Goal: Information Seeking & Learning: Learn about a topic

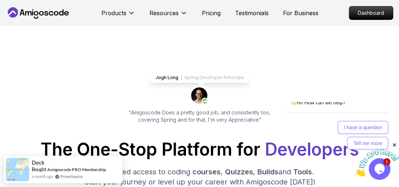
click at [373, 12] on p "Dashboard" at bounding box center [371, 13] width 42 height 12
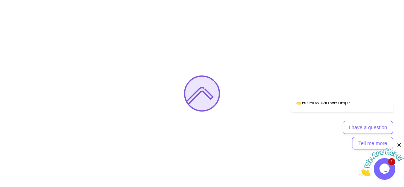
click at [390, 170] on img at bounding box center [382, 162] width 45 height 29
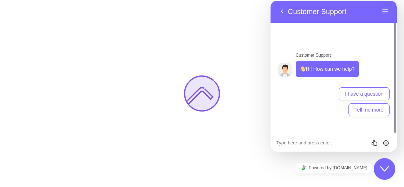
click at [385, 167] on icon "Close Chat This icon closes the chat window." at bounding box center [385, 169] width 9 height 9
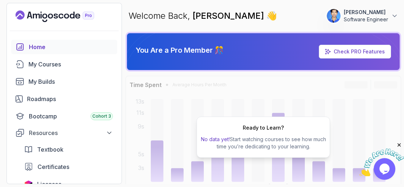
click at [399, 145] on icon "Close" at bounding box center [399, 145] width 6 height 6
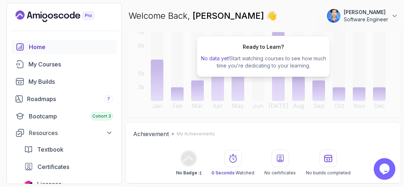
scroll to position [81, 0]
click at [67, 116] on div "Bootcamp Cohort 3" at bounding box center [71, 116] width 84 height 9
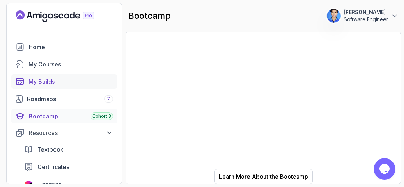
click at [50, 85] on div "My Builds" at bounding box center [71, 81] width 84 height 9
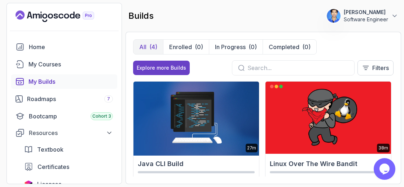
click at [217, 136] on img at bounding box center [196, 118] width 132 height 76
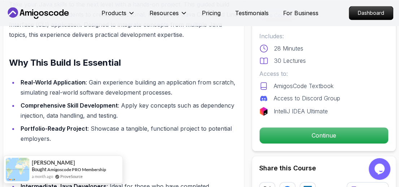
scroll to position [498, 0]
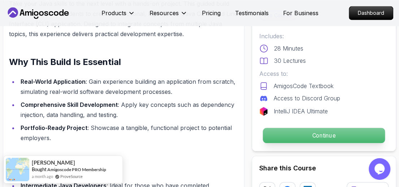
click at [306, 134] on p "Continue" at bounding box center [324, 135] width 122 height 15
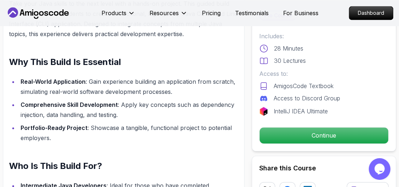
click at [261, 87] on icon at bounding box center [263, 86] width 9 height 9
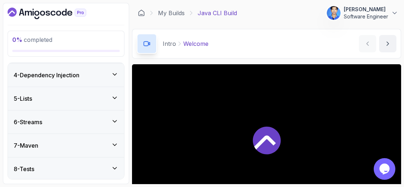
scroll to position [267, 0]
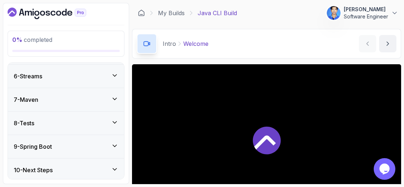
click at [34, 12] on icon "Dashboard" at bounding box center [47, 14] width 79 height 12
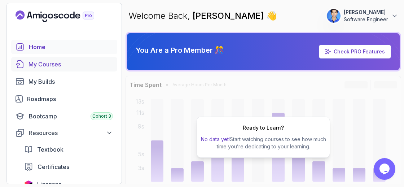
click at [44, 60] on div "My Courses" at bounding box center [71, 64] width 84 height 9
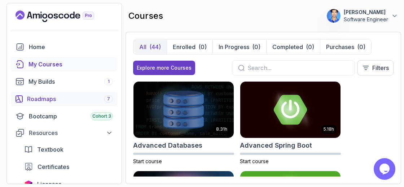
click at [57, 96] on div "Roadmaps 7" at bounding box center [70, 99] width 86 height 9
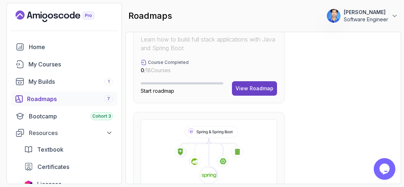
scroll to position [459, 0]
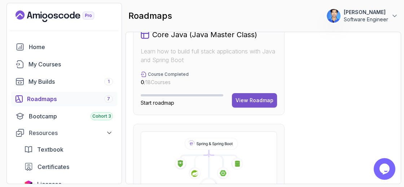
click at [260, 95] on button "View Roadmap" at bounding box center [254, 100] width 45 height 14
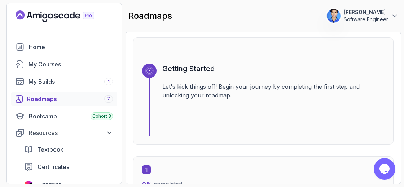
scroll to position [68, 0]
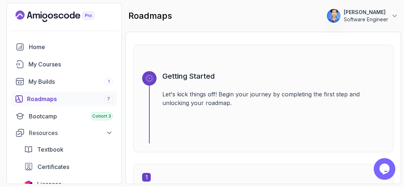
click at [251, 100] on p "Let's kick things off! Begin your journey by completing the first step and unlo…" at bounding box center [273, 98] width 222 height 17
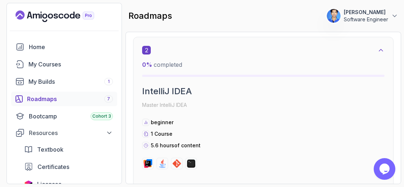
scroll to position [466, 0]
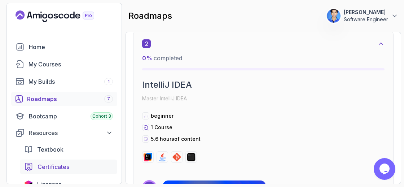
click at [108, 164] on div "Certificates" at bounding box center [75, 166] width 75 height 9
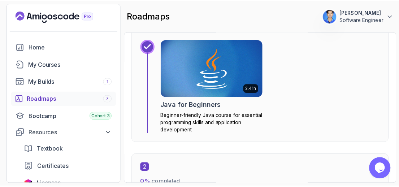
scroll to position [313, 0]
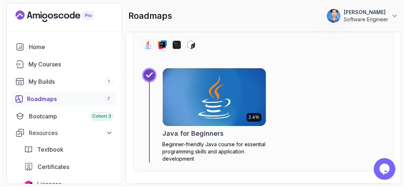
click at [227, 95] on img at bounding box center [214, 97] width 108 height 61
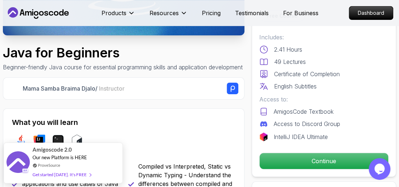
scroll to position [143, 0]
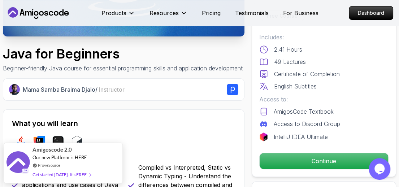
click at [269, 134] on div "IntelliJ IDEA Ultimate" at bounding box center [323, 137] width 129 height 9
click at [289, 135] on p "IntelliJ IDEA Ultimate" at bounding box center [301, 137] width 54 height 9
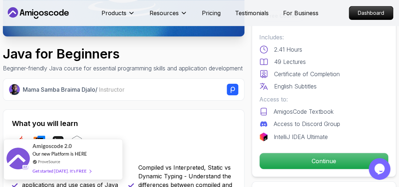
click at [78, 172] on div "Get started [DATE]. It's FREE" at bounding box center [61, 171] width 58 height 8
click at [87, 169] on span at bounding box center [89, 170] width 4 height 5
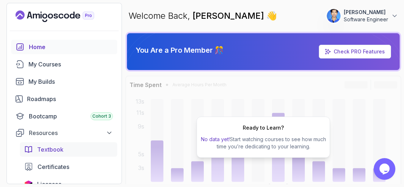
scroll to position [89, 0]
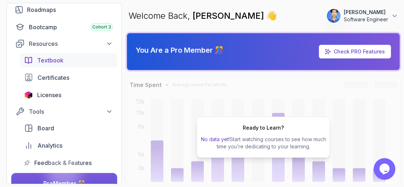
click at [79, 149] on div "Tools Board Analytics Feedback & Features" at bounding box center [64, 137] width 106 height 65
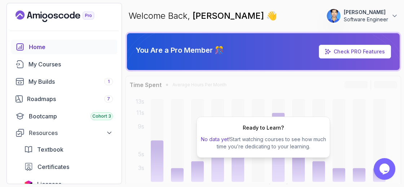
click at [218, 49] on p "You Are a Pro Member 🎊" at bounding box center [180, 50] width 88 height 10
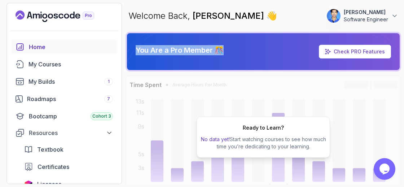
click at [218, 49] on p "You Are a Pro Member 🎊" at bounding box center [180, 50] width 88 height 10
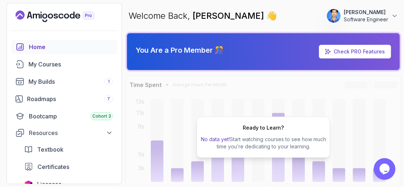
click at [218, 49] on p "You Are a Pro Member 🎊" at bounding box center [180, 50] width 88 height 10
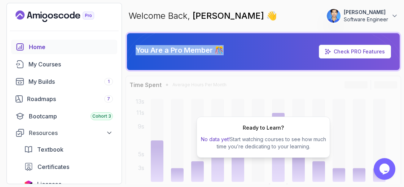
click at [218, 49] on p "You Are a Pro Member 🎊" at bounding box center [180, 50] width 88 height 10
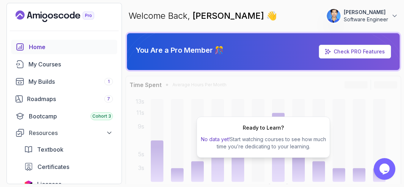
click at [253, 80] on div "Ready to Learn? No data yet! Start watching courses to see how much time you’re…" at bounding box center [264, 137] width 276 height 123
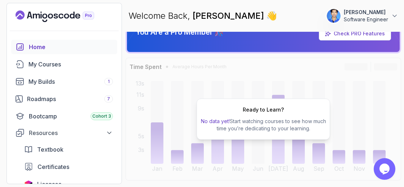
scroll to position [204, 0]
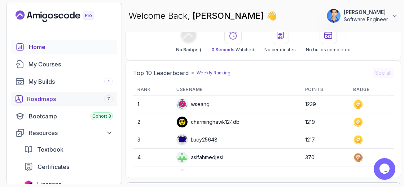
click at [50, 98] on div "Roadmaps 7" at bounding box center [70, 99] width 86 height 9
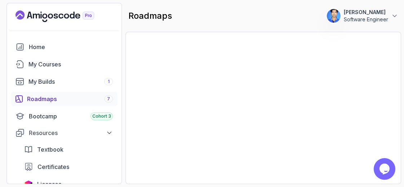
click at [44, 95] on div "Roadmaps 7" at bounding box center [70, 99] width 86 height 9
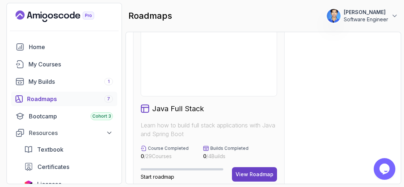
click at [46, 96] on div "Roadmaps 7" at bounding box center [70, 99] width 86 height 9
click at [30, 99] on div "Roadmaps 7" at bounding box center [70, 99] width 86 height 9
click at [109, 100] on span "7" at bounding box center [108, 99] width 3 height 6
click at [51, 101] on div "Roadmaps 7" at bounding box center [70, 99] width 86 height 9
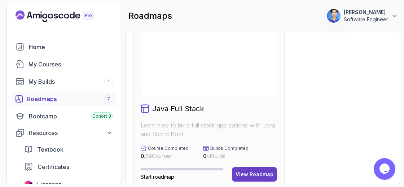
click at [51, 101] on div "Roadmaps 7" at bounding box center [70, 99] width 86 height 9
click at [34, 99] on div "Roadmaps 7" at bounding box center [70, 99] width 86 height 9
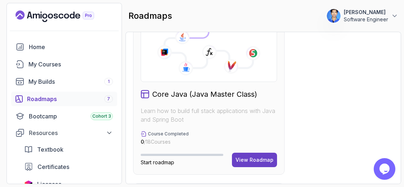
scroll to position [400, 0]
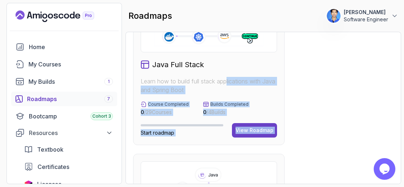
drag, startPoint x: 227, startPoint y: 128, endPoint x: 228, endPoint y: 172, distance: 43.7
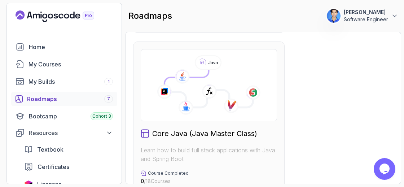
scroll to position [392, 0]
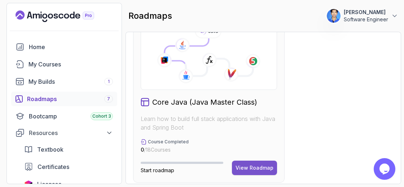
click at [243, 165] on div "View Roadmap" at bounding box center [255, 167] width 38 height 7
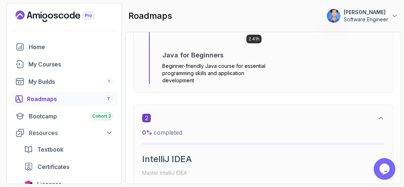
scroll to position [7, 0]
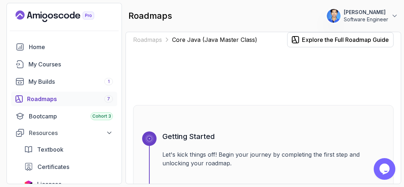
drag, startPoint x: 213, startPoint y: 129, endPoint x: 266, endPoint y: 109, distance: 57.4
click at [266, 109] on div "Getting Started Let's kick things off! Begin your journey by completing the fir…" at bounding box center [263, 159] width 261 height 108
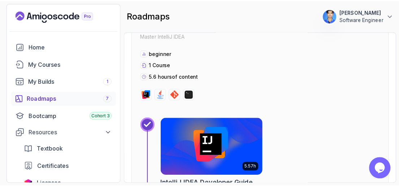
scroll to position [529, 0]
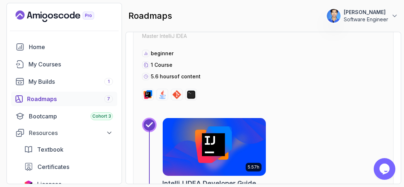
click at [226, 134] on img at bounding box center [214, 147] width 108 height 61
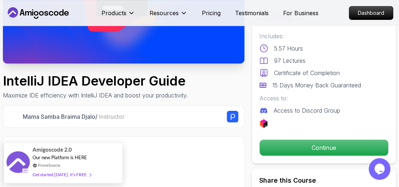
scroll to position [119, 0]
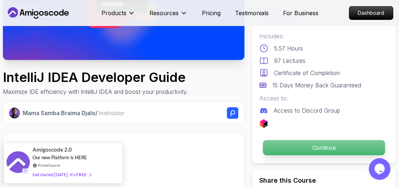
click at [299, 148] on p "Continue" at bounding box center [324, 147] width 122 height 15
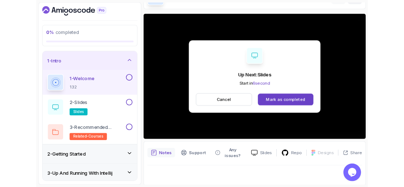
scroll to position [59, 0]
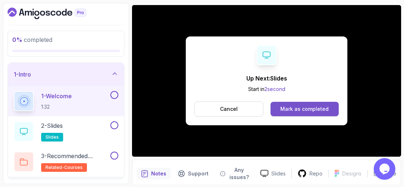
click at [308, 108] on div "Mark as completed" at bounding box center [305, 108] width 48 height 7
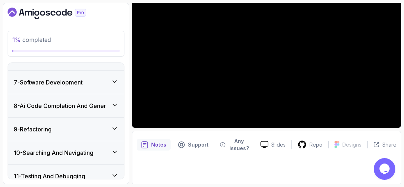
scroll to position [300, 0]
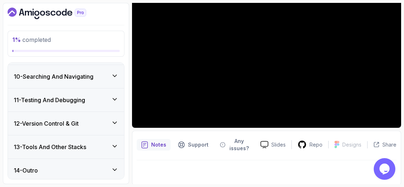
click at [106, 123] on div "12 - Version Control & Git" at bounding box center [66, 123] width 105 height 9
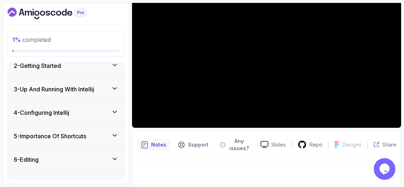
scroll to position [0, 0]
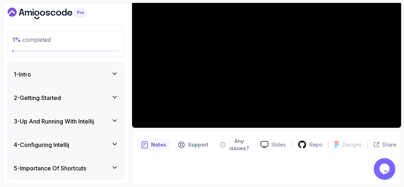
click at [31, 14] on icon "Dashboard" at bounding box center [28, 13] width 7 height 5
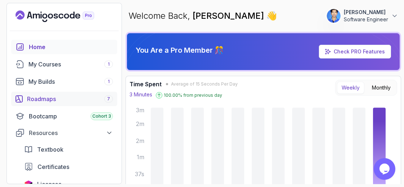
click at [62, 100] on div "Roadmaps 7" at bounding box center [70, 99] width 86 height 9
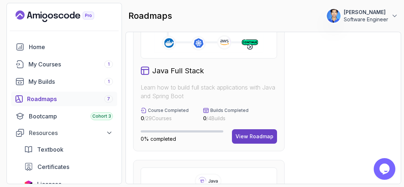
scroll to position [342, 0]
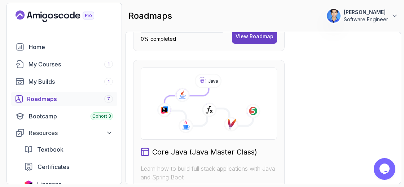
click at [197, 128] on icon at bounding box center [209, 104] width 124 height 60
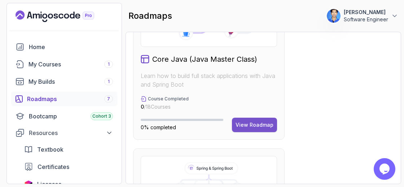
click at [244, 129] on button "View Roadmap" at bounding box center [254, 125] width 45 height 14
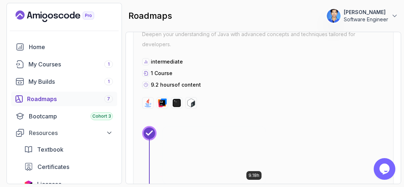
scroll to position [784, 0]
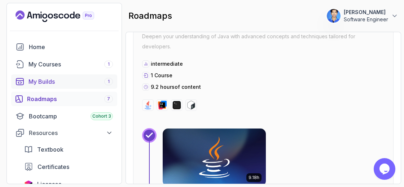
click at [58, 81] on div "My Builds 1" at bounding box center [71, 81] width 84 height 9
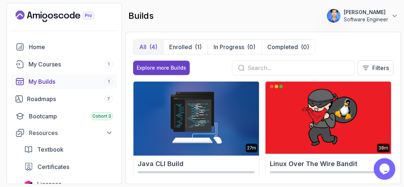
click at [204, 125] on img at bounding box center [196, 118] width 132 height 76
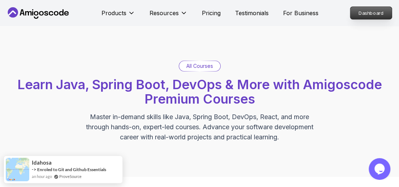
click at [367, 13] on p "Dashboard" at bounding box center [371, 13] width 42 height 12
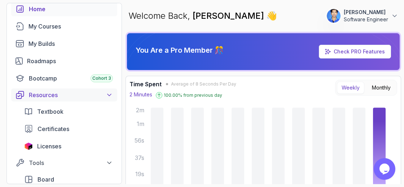
scroll to position [117, 0]
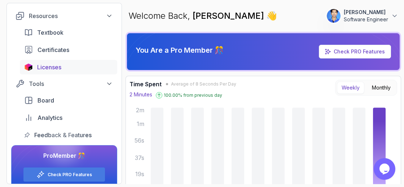
click at [55, 65] on span "Licenses" at bounding box center [49, 67] width 24 height 9
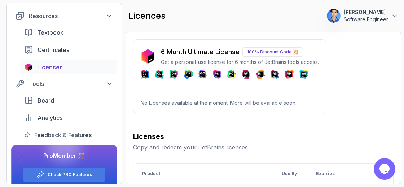
click at [269, 51] on p "100% Discount Code 💥" at bounding box center [273, 51] width 61 height 9
click at [209, 52] on p "6 Month Ultimate License" at bounding box center [200, 52] width 79 height 10
click at [207, 57] on div "6 Month Ultimate License 100% Discount Code 💥 Get a personal-use license for 6 …" at bounding box center [240, 56] width 158 height 19
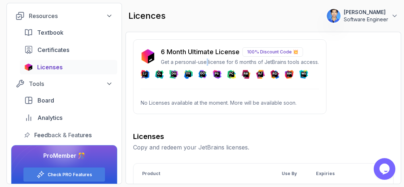
click at [207, 57] on div "6 Month Ultimate License 100% Discount Code 💥 Get a personal-use license for 6 …" at bounding box center [240, 56] width 158 height 19
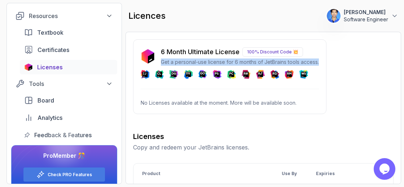
click at [207, 57] on div "6 Month Ultimate License 100% Discount Code 💥 Get a personal-use license for 6 …" at bounding box center [240, 56] width 158 height 19
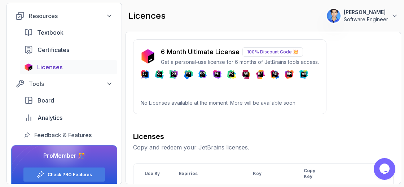
click at [279, 52] on p "100% Discount Code 💥" at bounding box center [273, 51] width 61 height 9
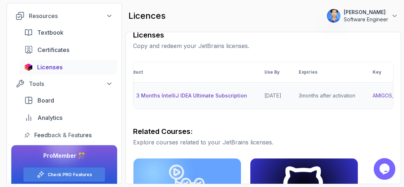
scroll to position [0, 17]
click at [205, 99] on div "3 Months IntelliJ IDEA Ultimate Subscription" at bounding box center [186, 95] width 122 height 9
click at [200, 95] on p "3 Months IntelliJ IDEA Ultimate Subscription" at bounding box center [191, 95] width 111 height 7
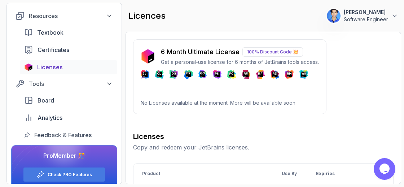
scroll to position [0, 0]
click at [264, 50] on p "100% Discount Code 💥" at bounding box center [273, 51] width 61 height 9
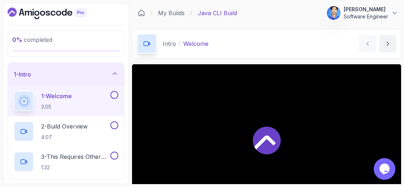
click at [39, 12] on icon "Dashboard" at bounding box center [36, 13] width 5 height 5
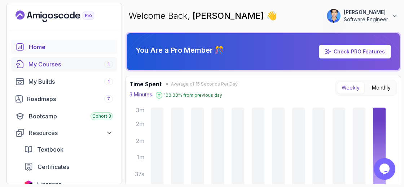
click at [62, 63] on div "My Courses 1" at bounding box center [71, 64] width 84 height 9
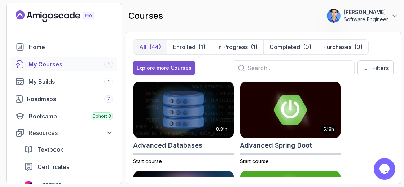
click at [180, 71] on button "Explore more Courses" at bounding box center [164, 68] width 62 height 14
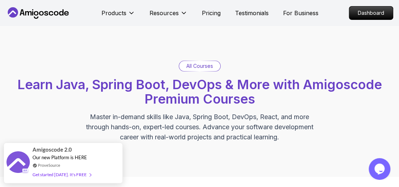
click at [198, 69] on p "All Courses" at bounding box center [199, 65] width 27 height 7
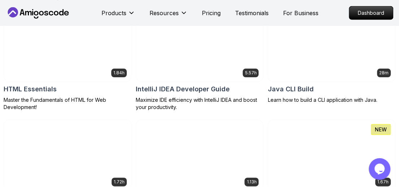
scroll to position [935, 0]
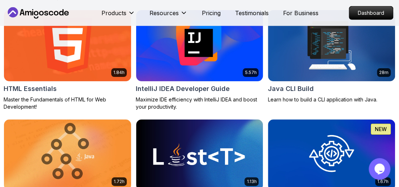
click at [203, 75] on img at bounding box center [199, 45] width 133 height 75
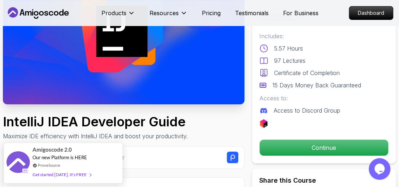
scroll to position [75, 0]
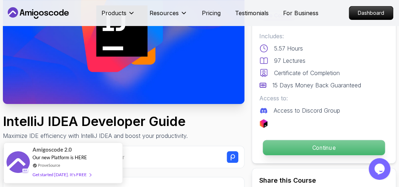
click at [273, 147] on p "Continue" at bounding box center [324, 147] width 122 height 15
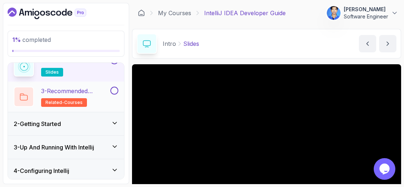
click at [95, 96] on h2 "3 - Recommended Courses related-courses" at bounding box center [75, 97] width 68 height 20
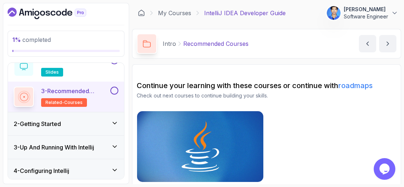
scroll to position [69, 0]
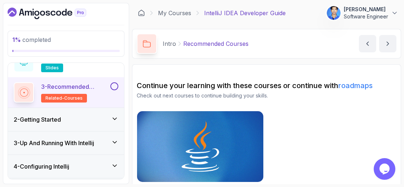
click at [67, 121] on div "2 - Getting Started" at bounding box center [66, 119] width 105 height 9
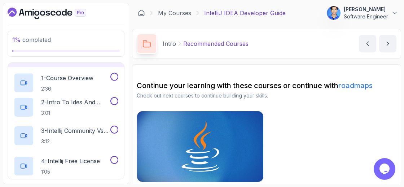
scroll to position [27, 0]
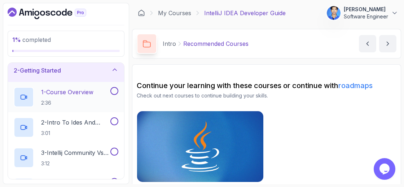
click at [109, 99] on div "1 - Course Overview 2:36" at bounding box center [61, 97] width 95 height 20
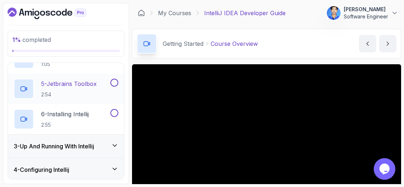
scroll to position [159, 0]
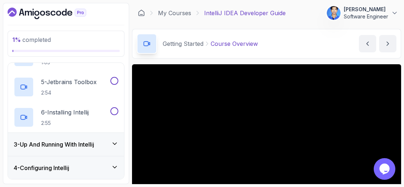
click at [114, 148] on div "3 - Up And Running With Intellij" at bounding box center [66, 144] width 116 height 23
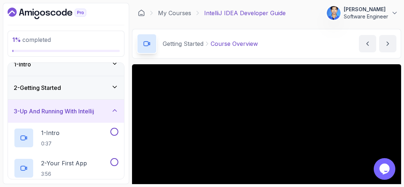
scroll to position [0, 0]
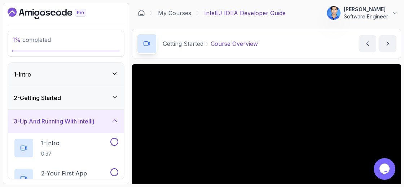
click at [107, 96] on div "2 - Getting Started" at bounding box center [66, 98] width 105 height 9
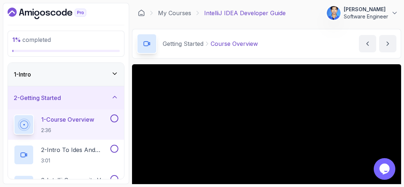
click at [107, 96] on div "2 - Getting Started" at bounding box center [66, 98] width 105 height 9
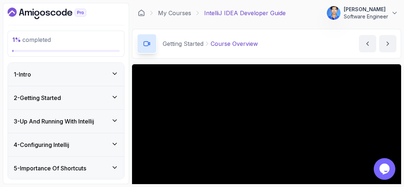
click at [109, 68] on div "1 - Intro" at bounding box center [66, 74] width 116 height 23
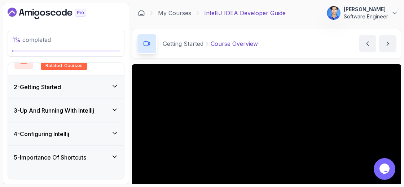
scroll to position [102, 0]
click at [114, 76] on div "2 - Getting Started" at bounding box center [66, 86] width 116 height 23
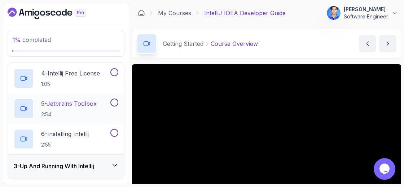
scroll to position [154, 0]
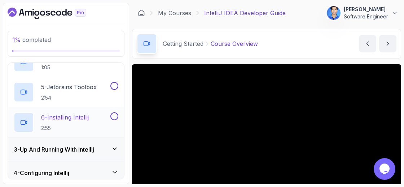
click at [110, 112] on div at bounding box center [113, 116] width 9 height 8
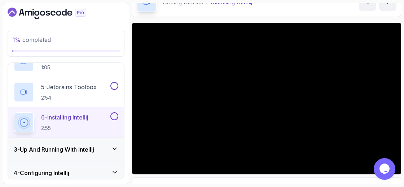
scroll to position [42, 0]
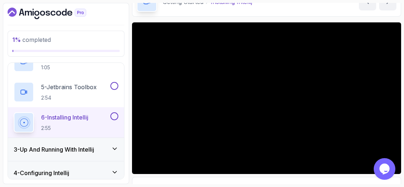
click at [117, 142] on div "3 - Up And Running With Intellij" at bounding box center [66, 149] width 116 height 23
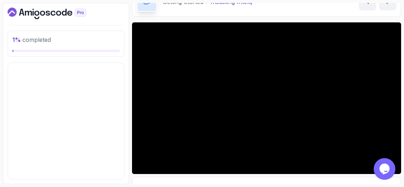
scroll to position [69, 0]
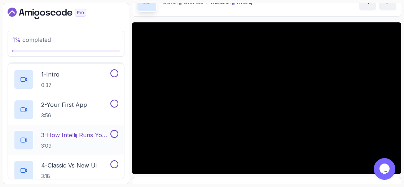
click at [107, 131] on p "3 - How Intellij Runs Your Code" at bounding box center [75, 135] width 68 height 9
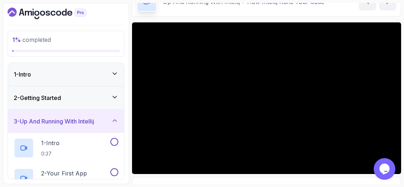
click at [108, 102] on div "2 - Getting Started" at bounding box center [66, 97] width 116 height 23
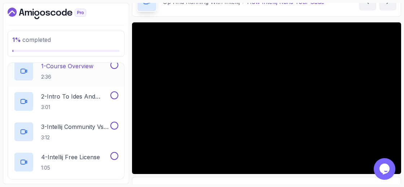
scroll to position [56, 0]
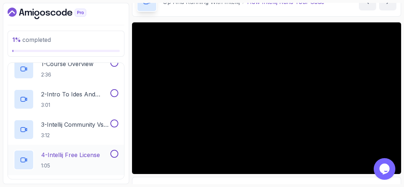
click at [96, 151] on p "4 - Intellij Free License" at bounding box center [70, 155] width 59 height 9
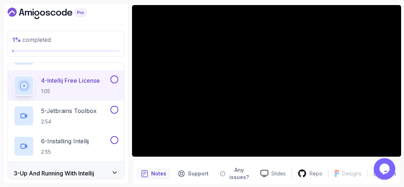
scroll to position [60, 0]
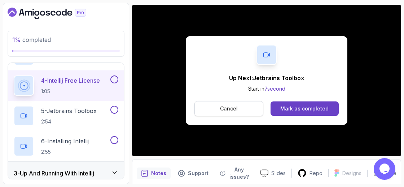
click at [241, 109] on button "Cancel" at bounding box center [229, 108] width 69 height 15
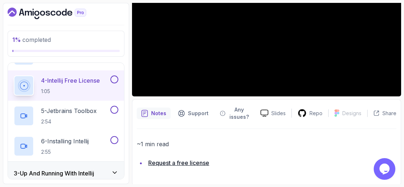
scroll to position [120, 0]
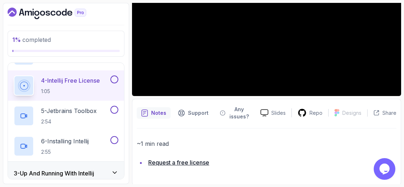
click at [177, 164] on link "Request a free license" at bounding box center [178, 162] width 61 height 7
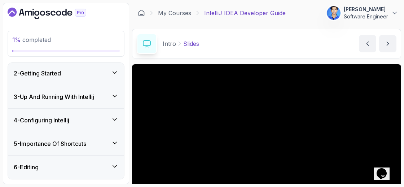
scroll to position [116, 0]
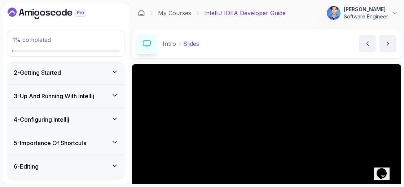
click at [107, 70] on div "2 - Getting Started" at bounding box center [66, 72] width 105 height 9
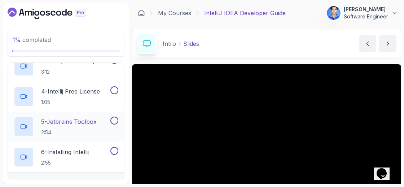
scroll to position [131, 0]
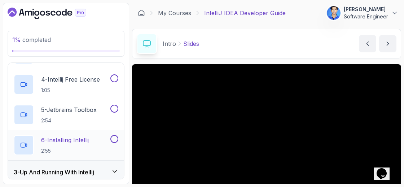
click at [104, 146] on div "6 - Installing Intellij 2:55" at bounding box center [61, 145] width 95 height 20
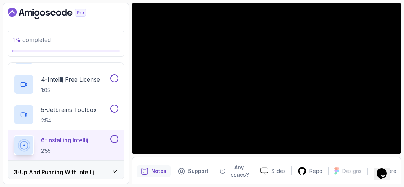
scroll to position [75, 0]
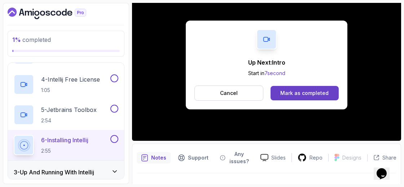
click at [111, 172] on div "3 - Up And Running With Intellij" at bounding box center [66, 172] width 105 height 9
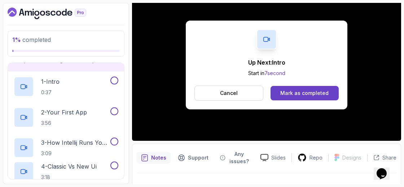
scroll to position [57, 0]
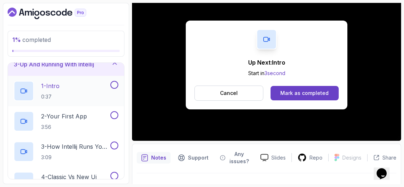
click at [112, 88] on button "1 - Intro 0:37" at bounding box center [66, 91] width 105 height 20
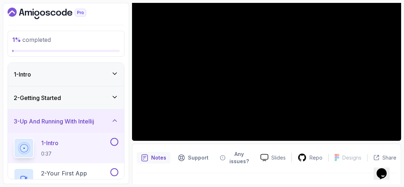
click at [109, 97] on div "2 - Getting Started" at bounding box center [66, 98] width 105 height 9
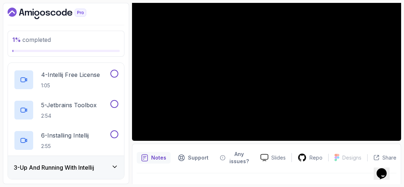
scroll to position [124, 0]
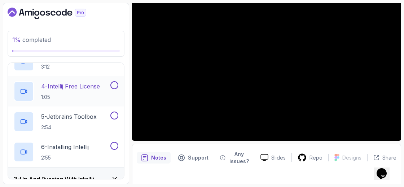
click at [113, 91] on button "4 - Intellij Free License 1:05" at bounding box center [66, 91] width 105 height 20
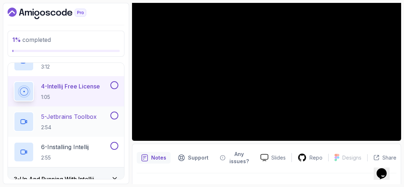
click at [108, 130] on div "5 - Jetbrains Toolbox 2:54" at bounding box center [61, 122] width 95 height 20
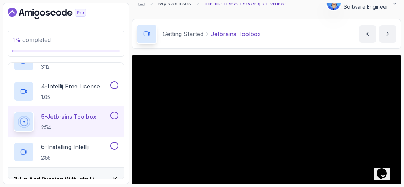
scroll to position [11, 0]
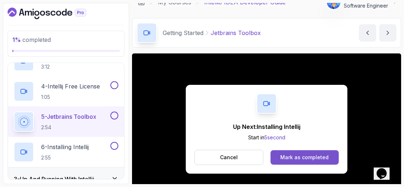
click at [282, 160] on button "Mark as completed" at bounding box center [305, 157] width 68 height 14
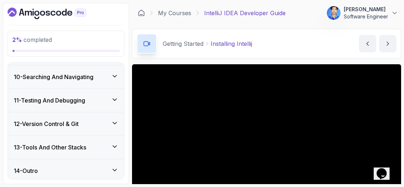
click at [39, 17] on icon "Dashboard" at bounding box center [47, 14] width 79 height 12
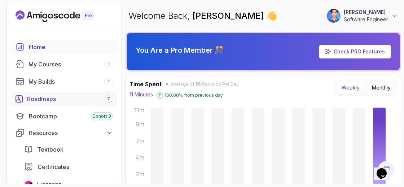
click at [61, 104] on link "Roadmaps 7" at bounding box center [64, 99] width 106 height 14
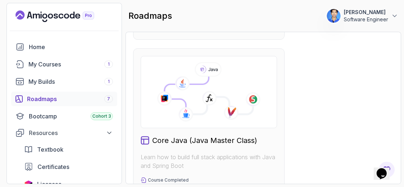
scroll to position [399, 0]
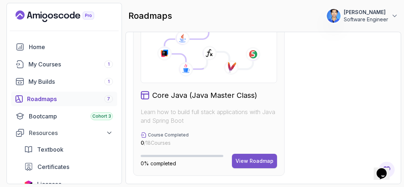
click at [257, 156] on button "View Roadmap" at bounding box center [254, 161] width 45 height 14
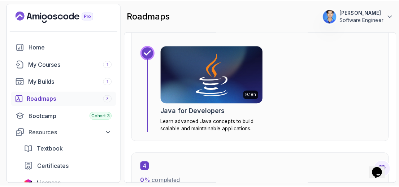
scroll to position [867, 0]
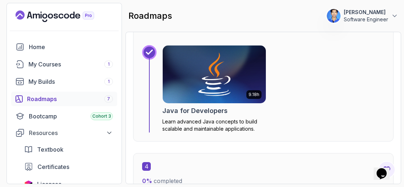
click at [222, 72] on img at bounding box center [214, 74] width 108 height 61
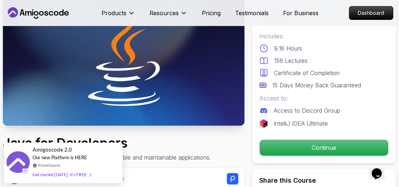
scroll to position [65, 0]
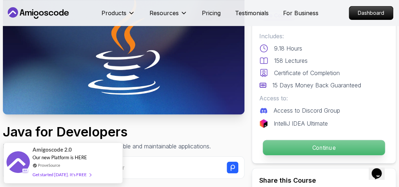
click at [284, 152] on p "Continue" at bounding box center [324, 147] width 122 height 15
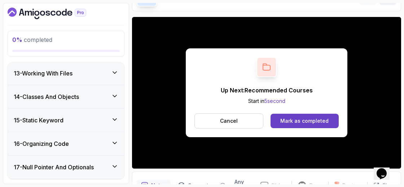
scroll to position [63, 0]
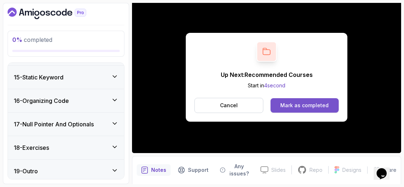
click at [308, 109] on button "Mark as completed" at bounding box center [305, 105] width 68 height 14
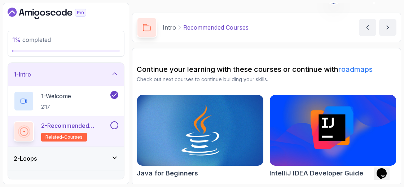
click at [115, 155] on icon at bounding box center [114, 157] width 7 height 7
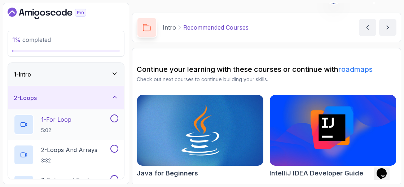
click at [80, 124] on div "1 - For Loop 5:02" at bounding box center [61, 124] width 95 height 20
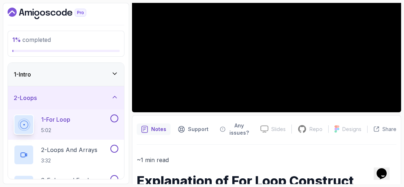
scroll to position [104, 0]
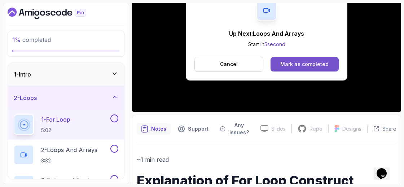
click at [296, 62] on div "Mark as completed" at bounding box center [305, 64] width 48 height 7
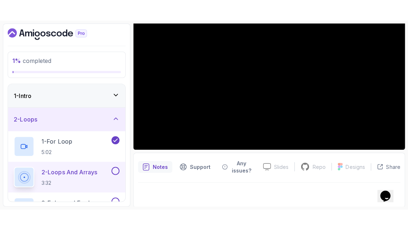
scroll to position [47, 0]
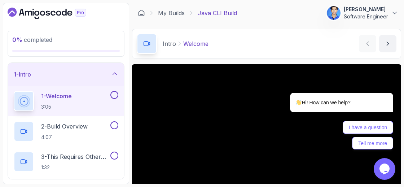
scroll to position [88, 0]
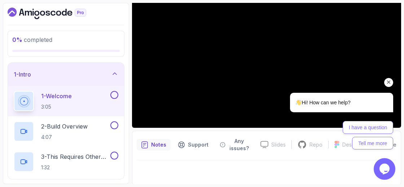
click at [388, 82] on icon "Chat attention grabber" at bounding box center [389, 82] width 6 height 6
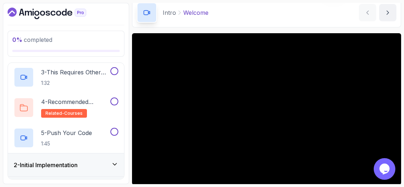
scroll to position [85, 0]
